Goal: Check status

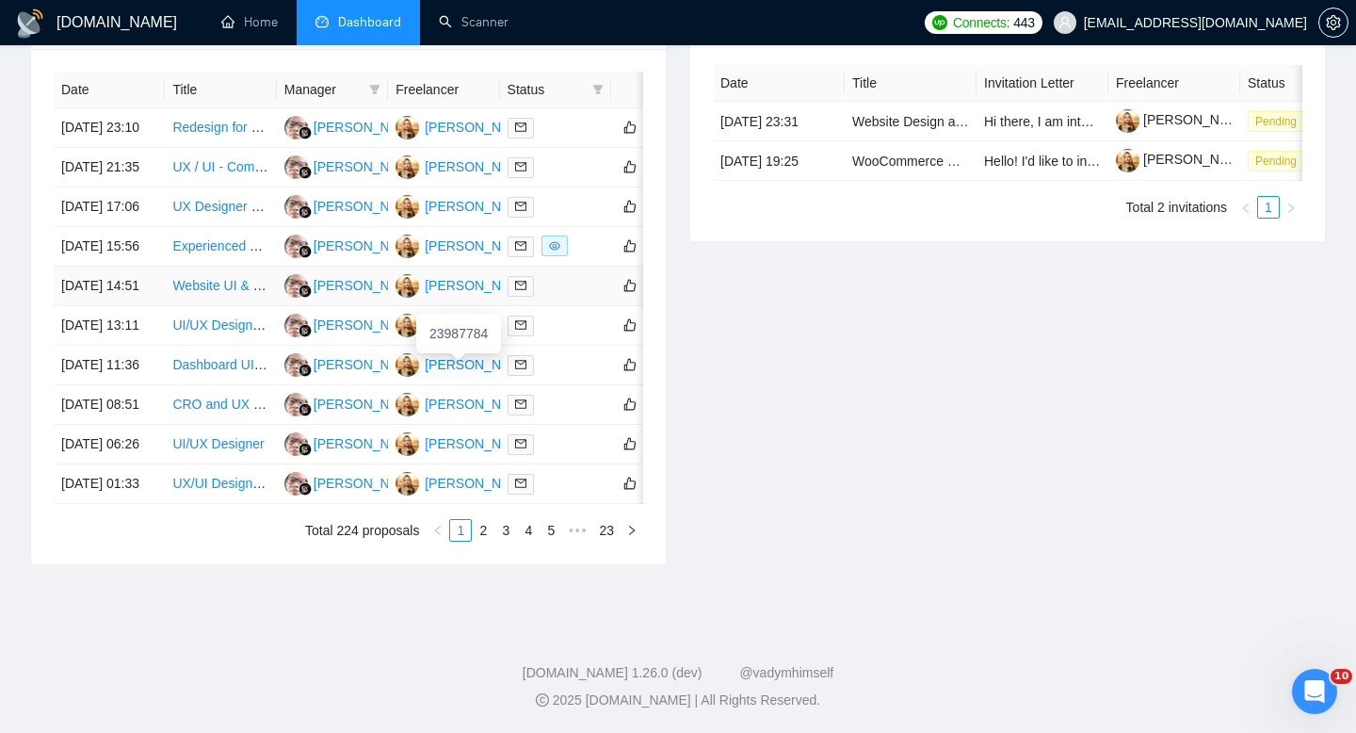
scroll to position [891, 0]
click at [483, 541] on link "2" at bounding box center [483, 530] width 21 height 21
click at [458, 527] on link "1" at bounding box center [460, 530] width 21 height 21
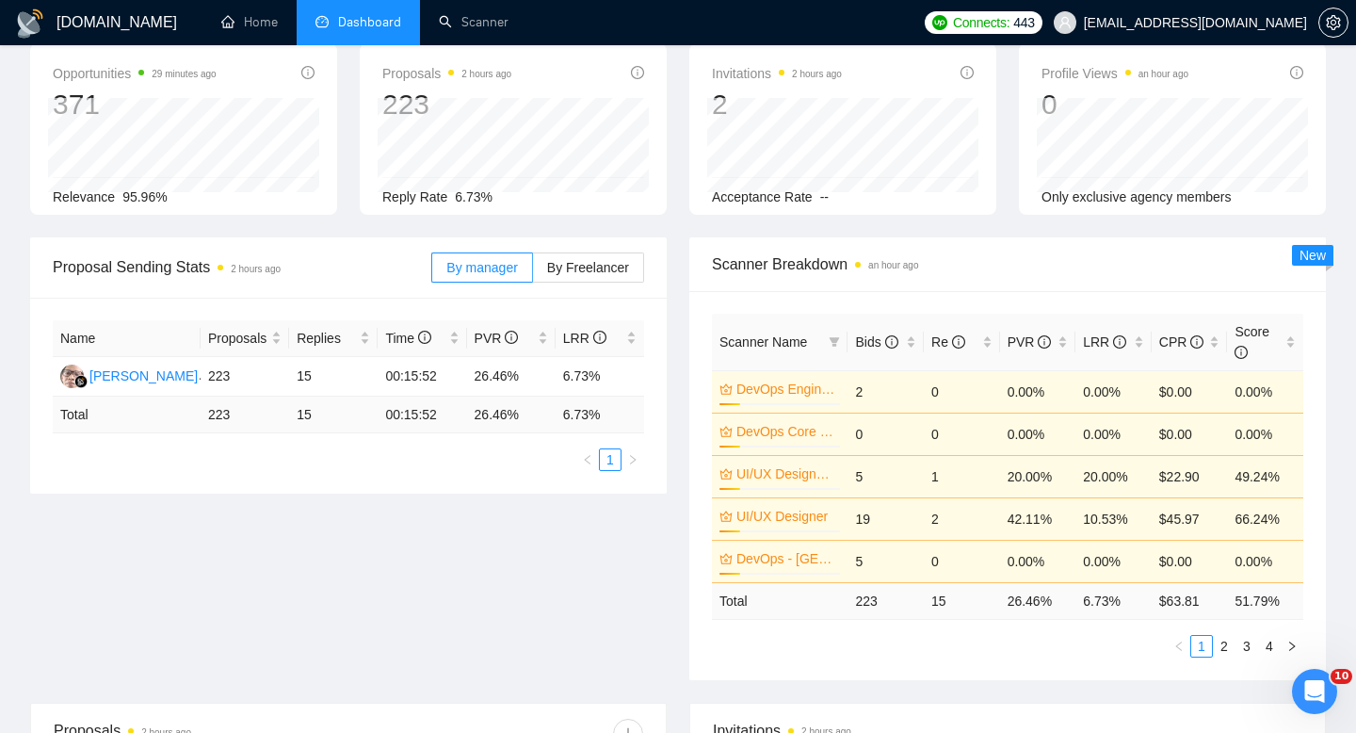
scroll to position [0, 0]
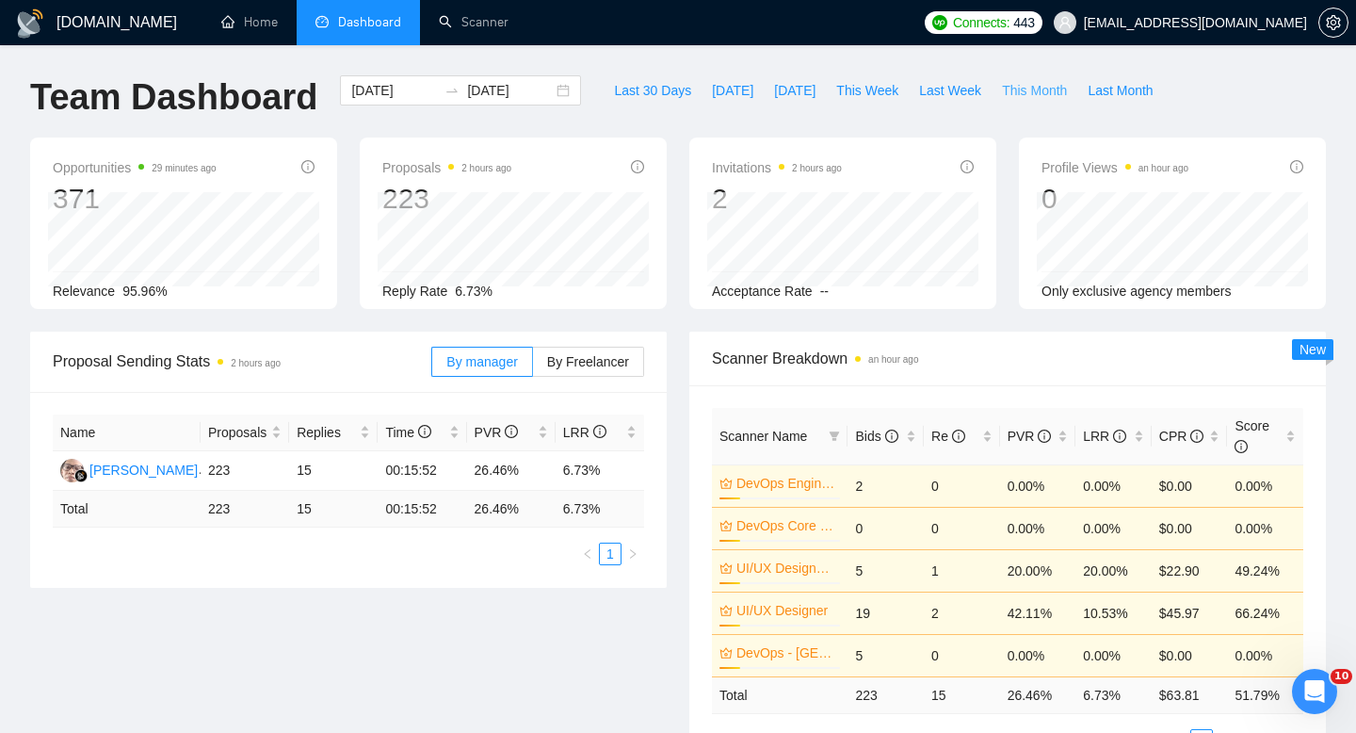
click at [1036, 92] on span "This Month" at bounding box center [1034, 90] width 65 height 21
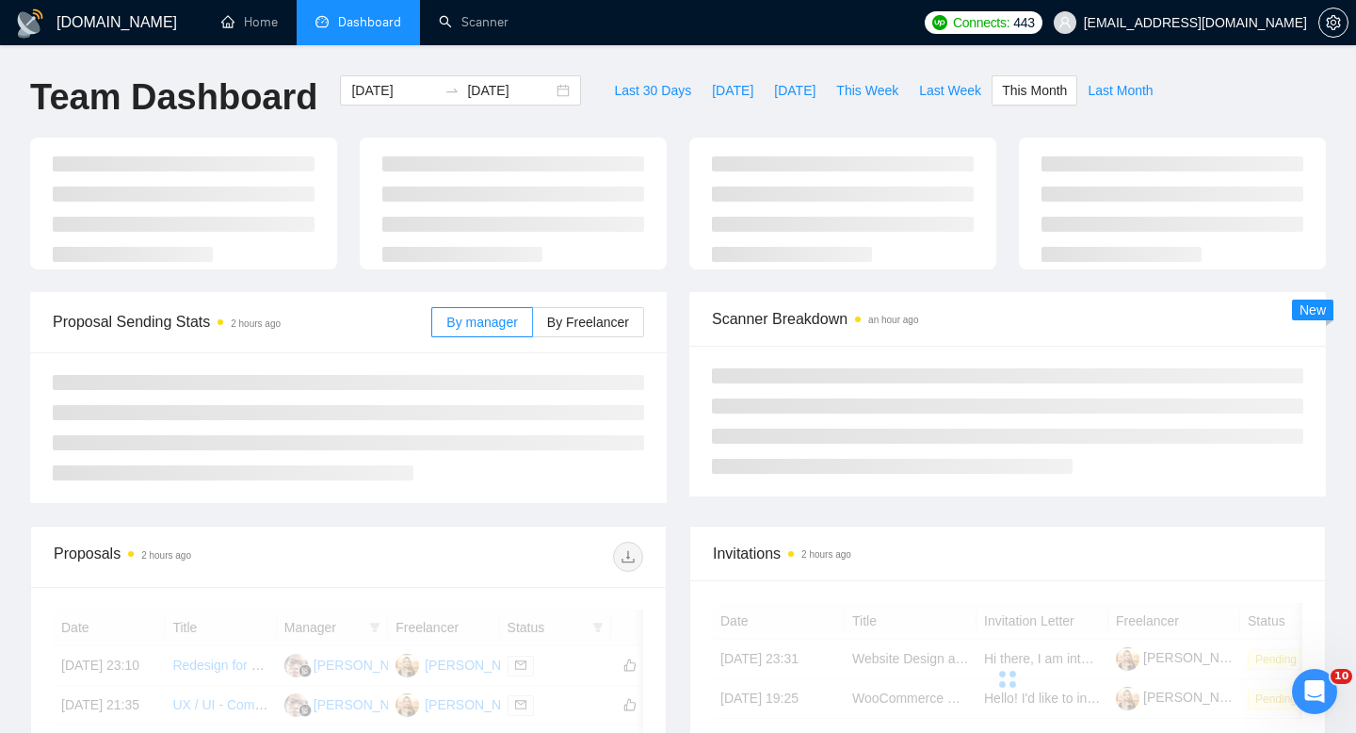
type input "[DATE]"
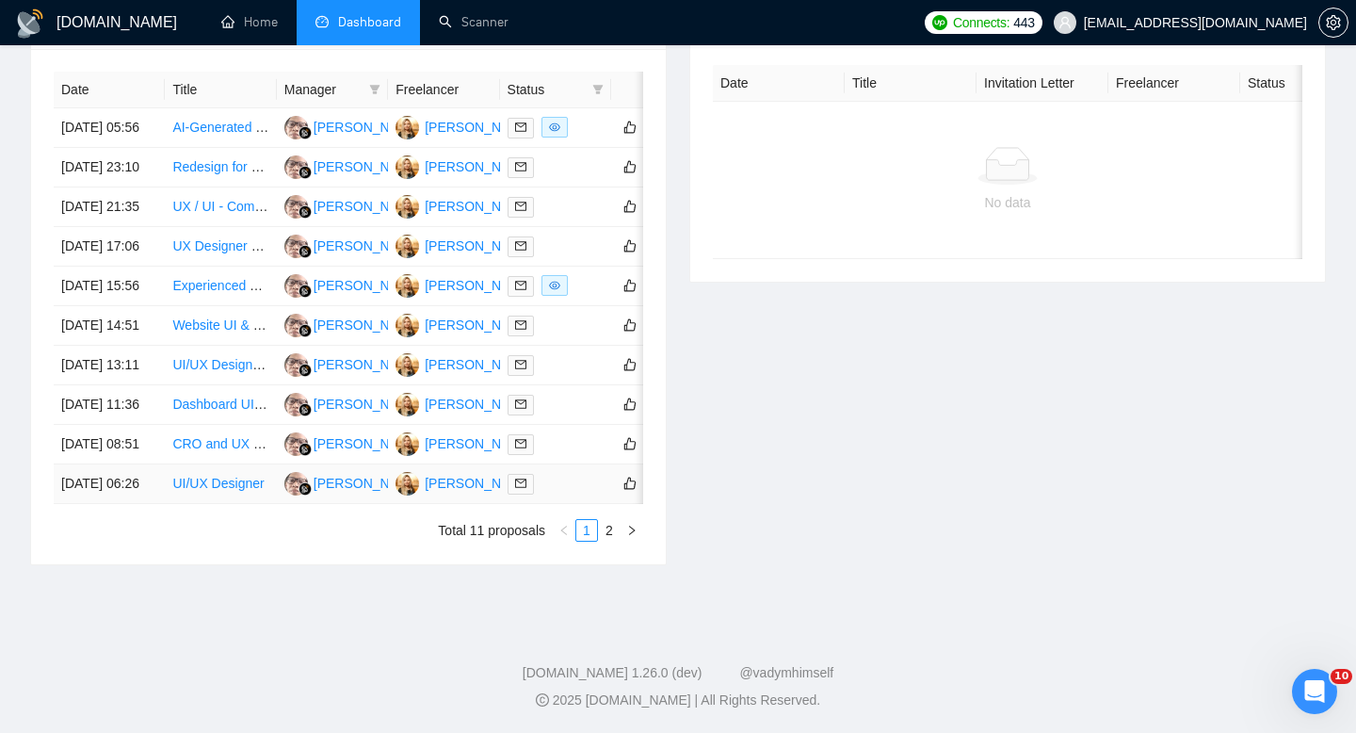
scroll to position [933, 0]
click at [614, 541] on link "2" at bounding box center [609, 530] width 21 height 21
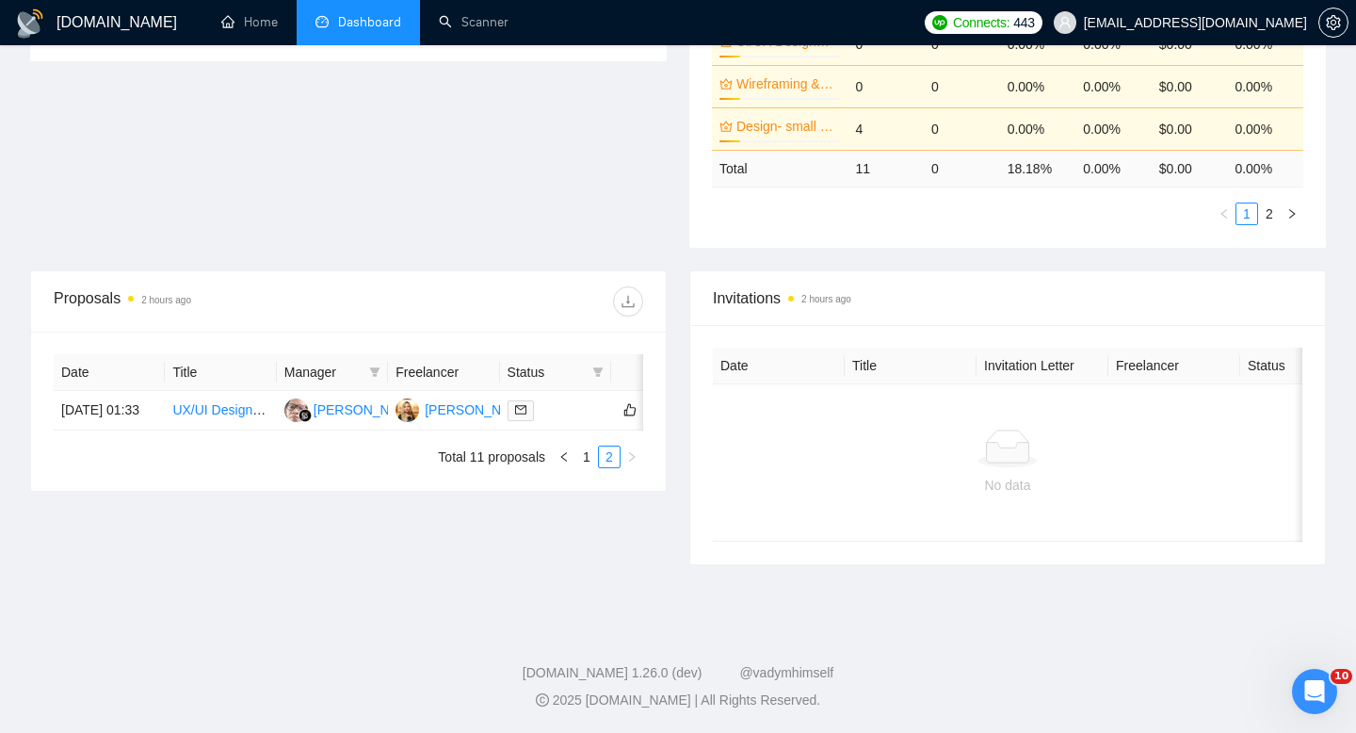
scroll to position [0, 0]
